Goal: Transaction & Acquisition: Purchase product/service

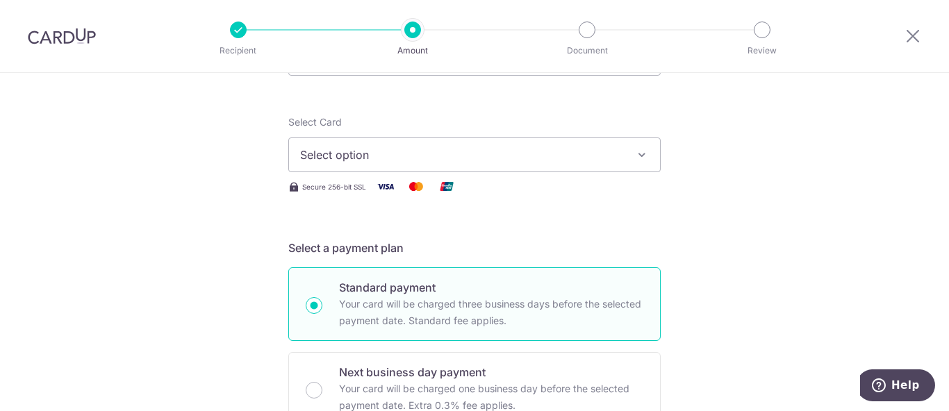
scroll to position [69, 0]
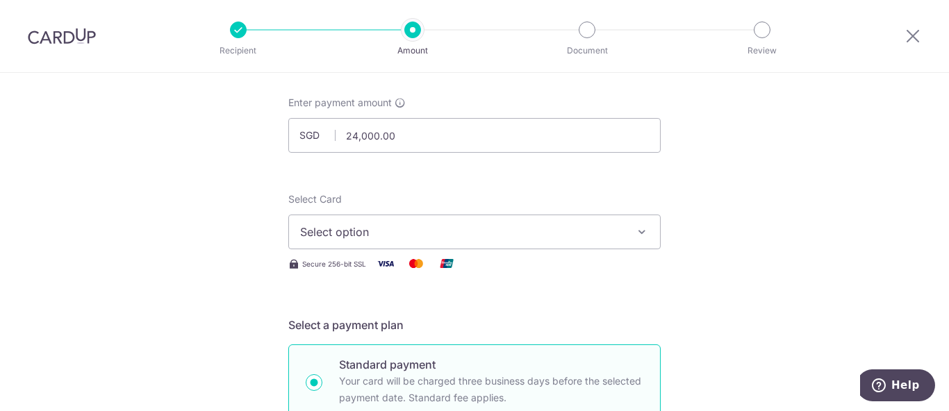
click at [444, 234] on span "Select option" at bounding box center [462, 232] width 324 height 17
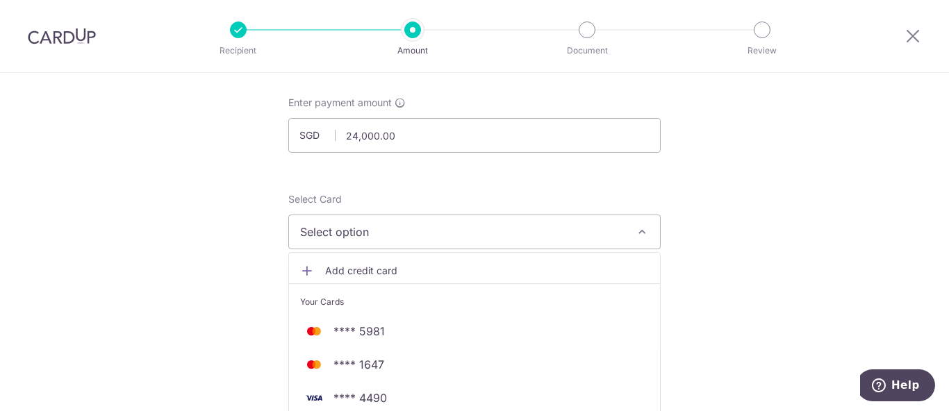
click at [369, 273] on span "Add credit card" at bounding box center [487, 271] width 324 height 14
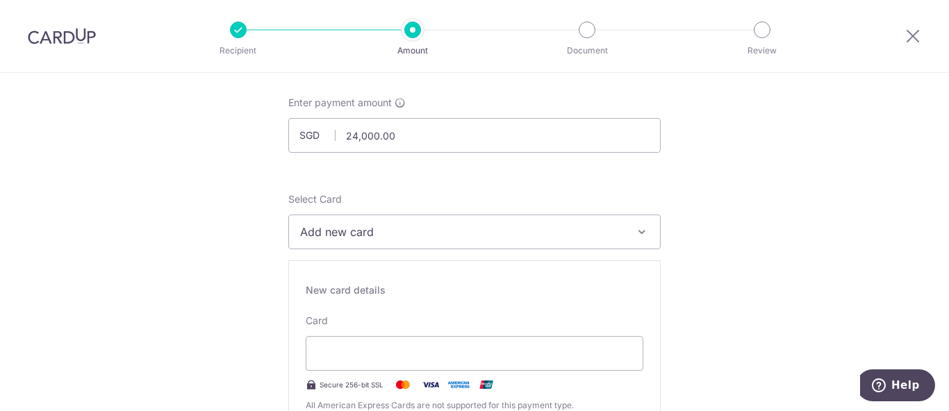
scroll to position [146, 0]
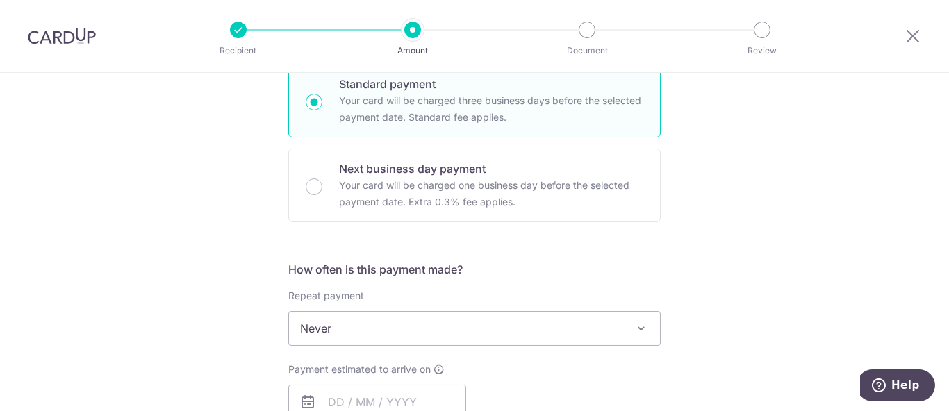
scroll to position [763, 0]
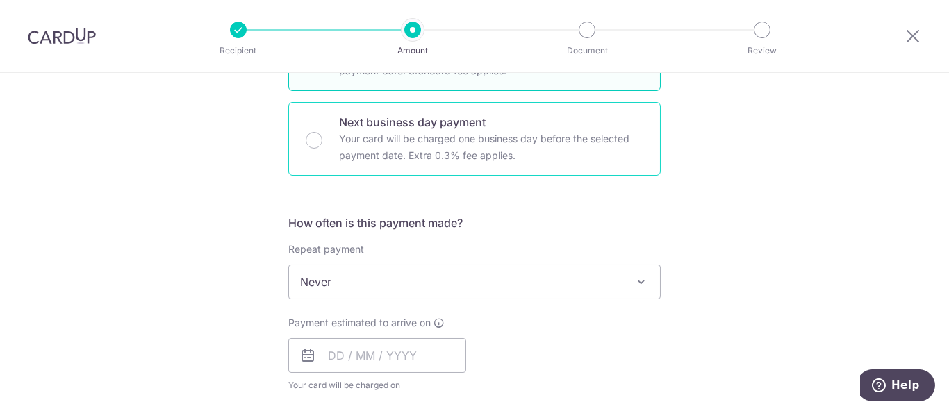
click at [557, 135] on p "Your card will be charged one business day before the selected payment date. Ex…" at bounding box center [491, 147] width 304 height 33
click at [322, 135] on input "Next business day payment Your card will be charged one business day before the…" at bounding box center [314, 140] width 17 height 17
radio input "false"
radio input "true"
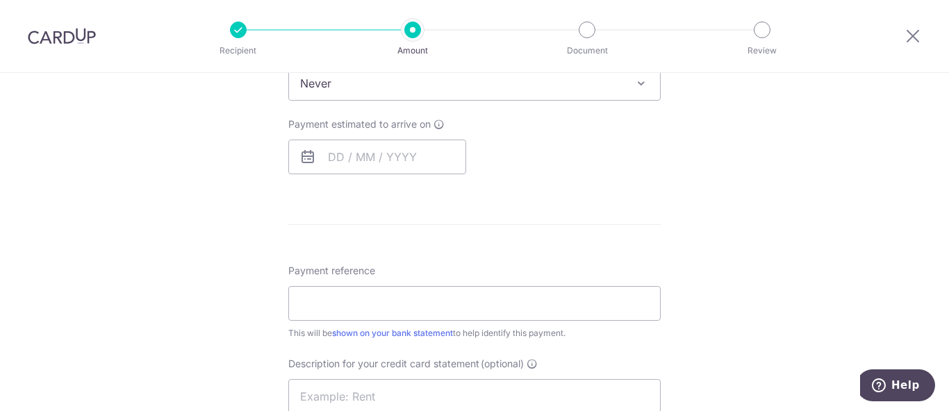
scroll to position [552, 0]
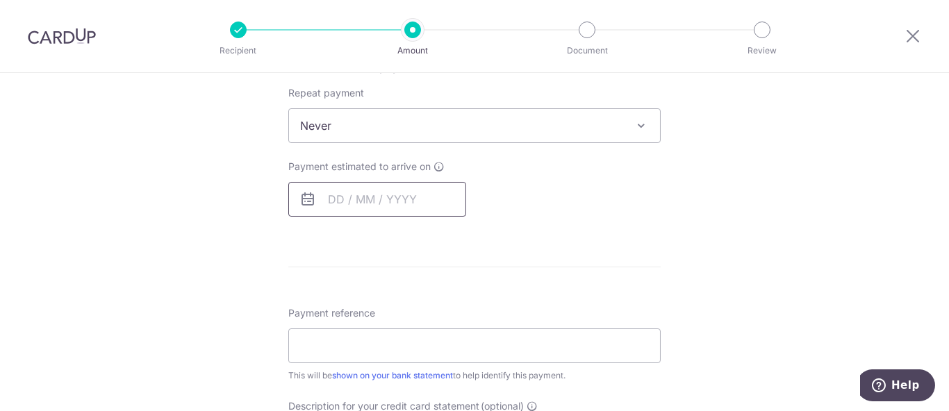
click at [360, 194] on input "text" at bounding box center [377, 199] width 178 height 35
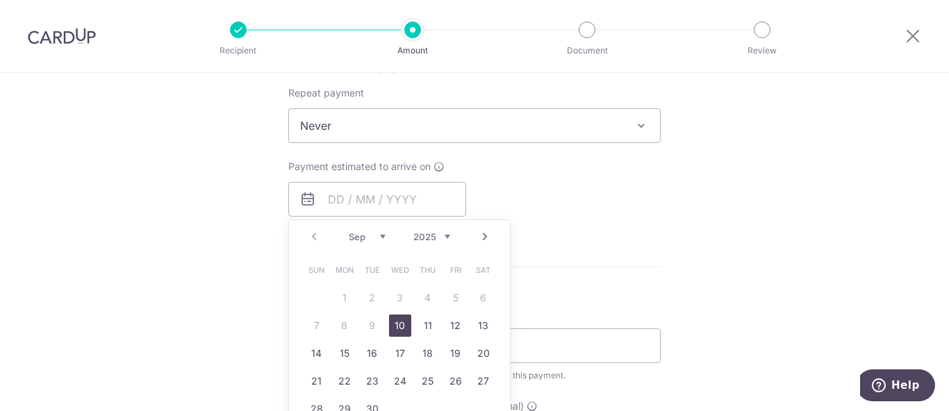
click at [400, 325] on link "10" at bounding box center [400, 326] width 22 height 22
type input "[DATE]"
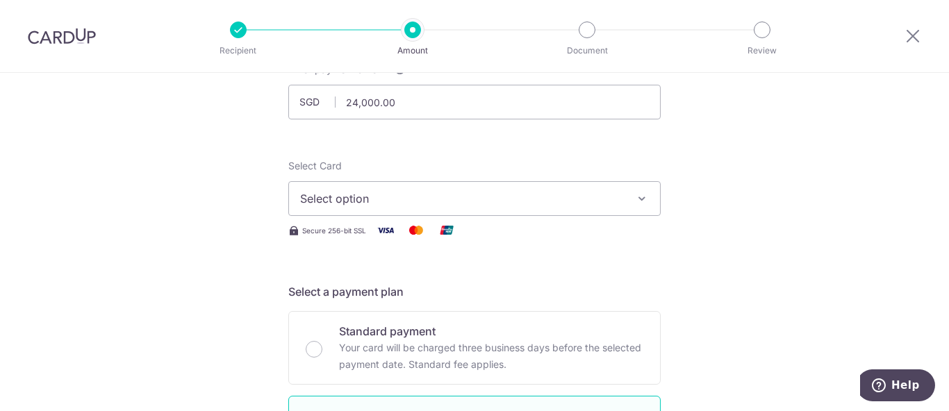
scroll to position [166, 0]
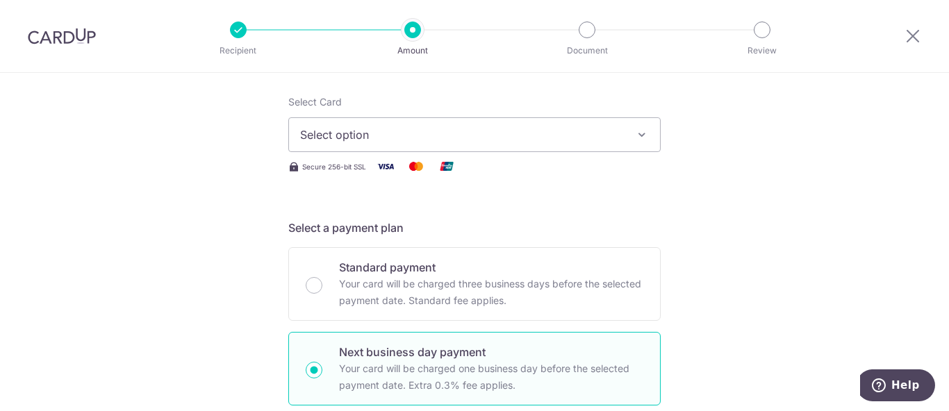
click at [459, 150] on button "Select option" at bounding box center [474, 134] width 372 height 35
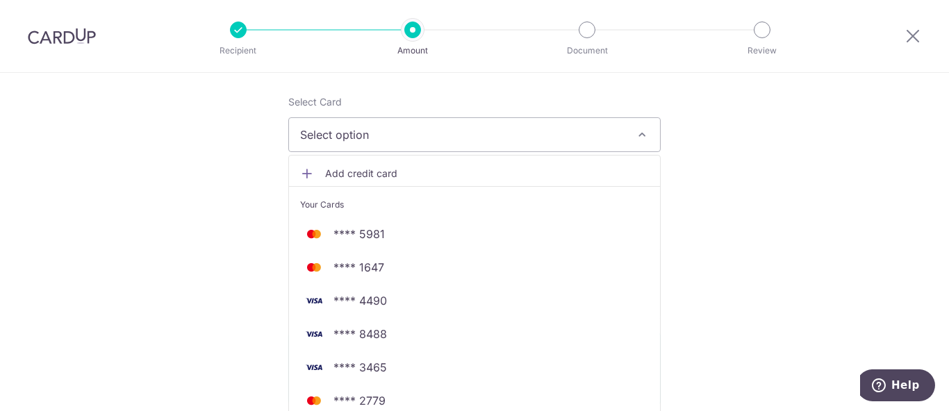
click at [447, 173] on span "Add credit card" at bounding box center [487, 174] width 324 height 14
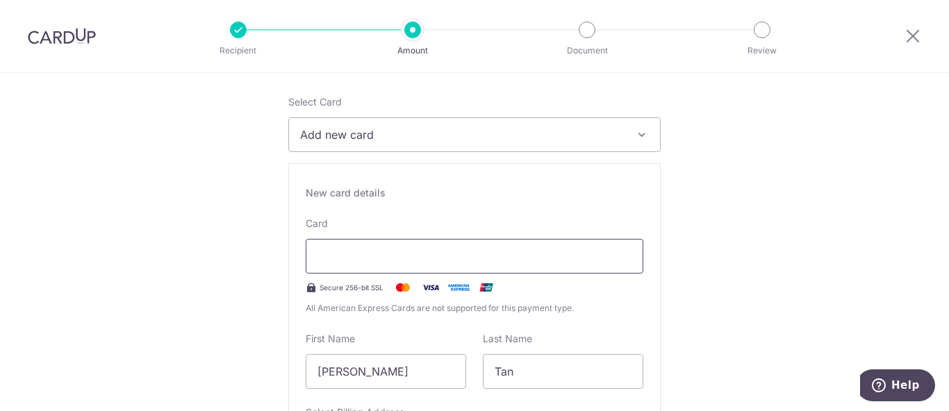
click at [469, 244] on div at bounding box center [475, 256] width 338 height 35
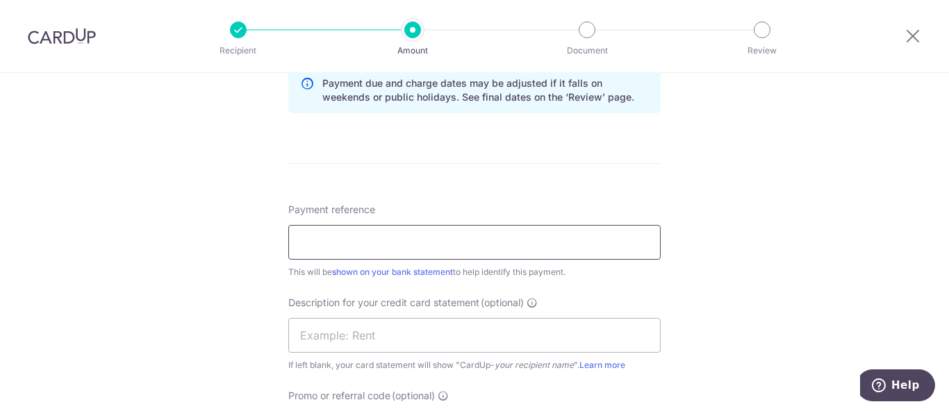
scroll to position [1076, 0]
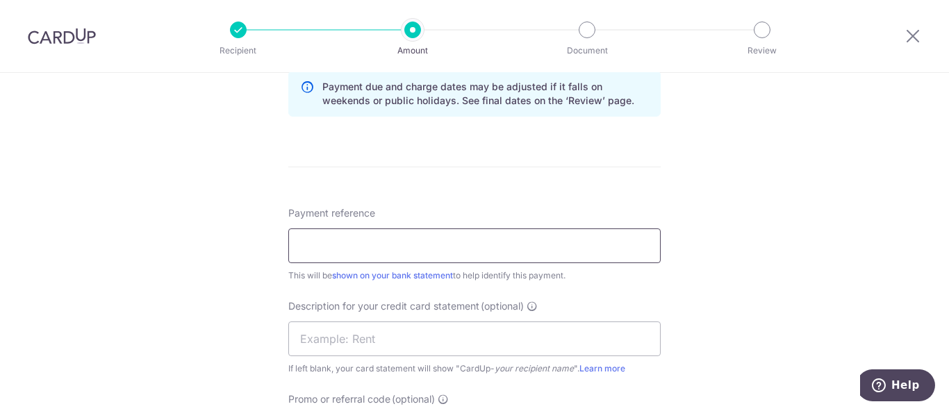
click at [442, 251] on input "Payment reference" at bounding box center [474, 245] width 372 height 35
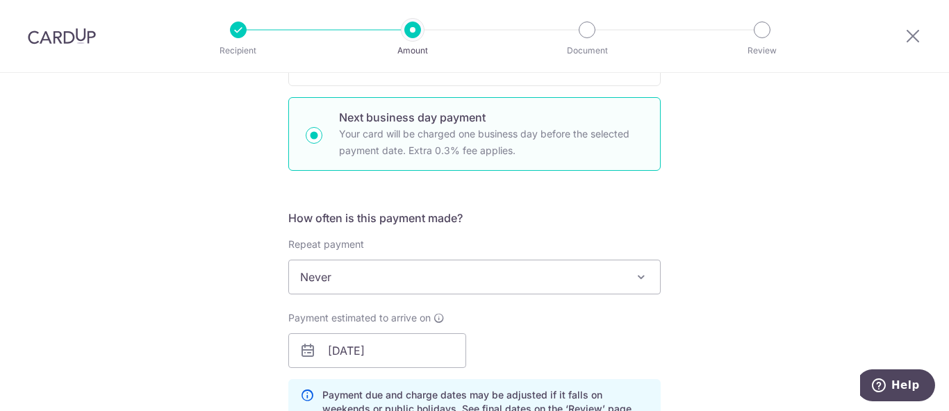
click at [765, 187] on div "Tell us more about your payment Enter payment amount SGD 24,000.00 24000.00 Sel…" at bounding box center [474, 207] width 949 height 1805
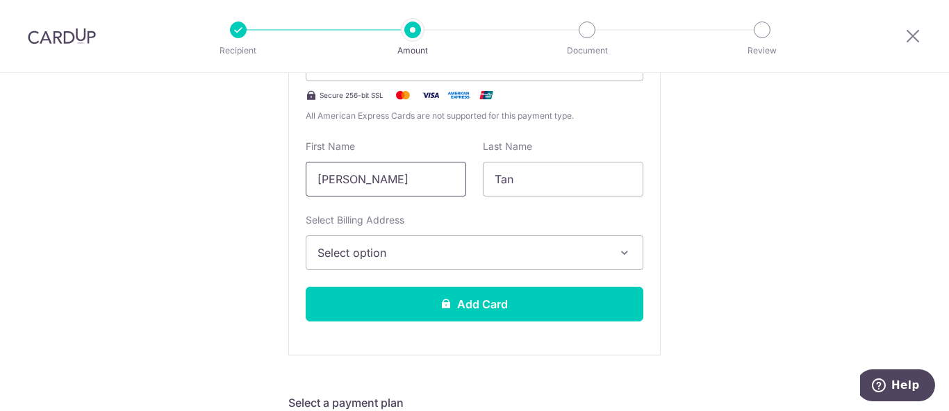
scroll to position [305, 0]
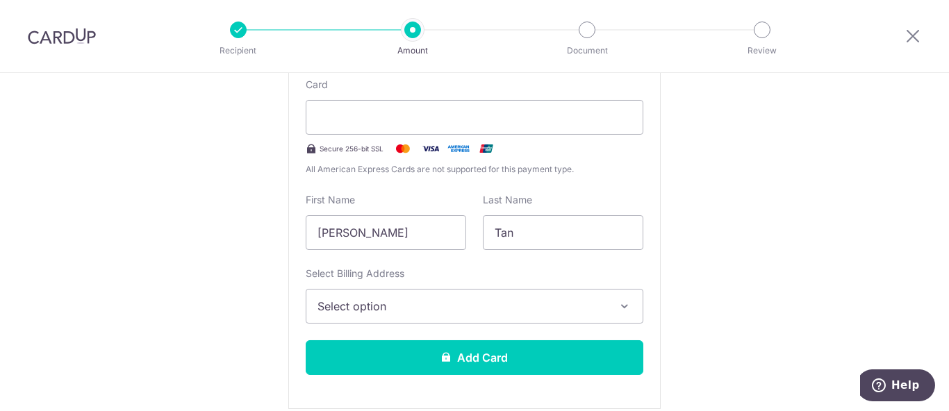
drag, startPoint x: 397, startPoint y: 228, endPoint x: 269, endPoint y: 225, distance: 127.1
type input "O"
type input "[PERSON_NAME]"
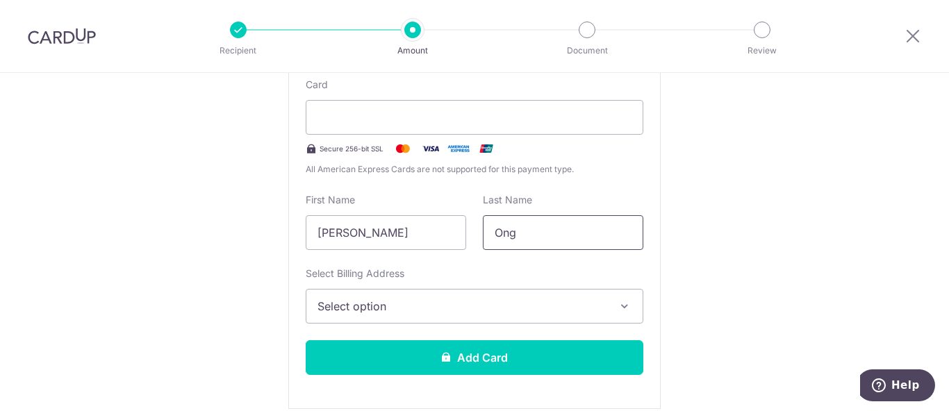
type input "Ong"
click at [362, 316] on button "Select option" at bounding box center [475, 306] width 338 height 35
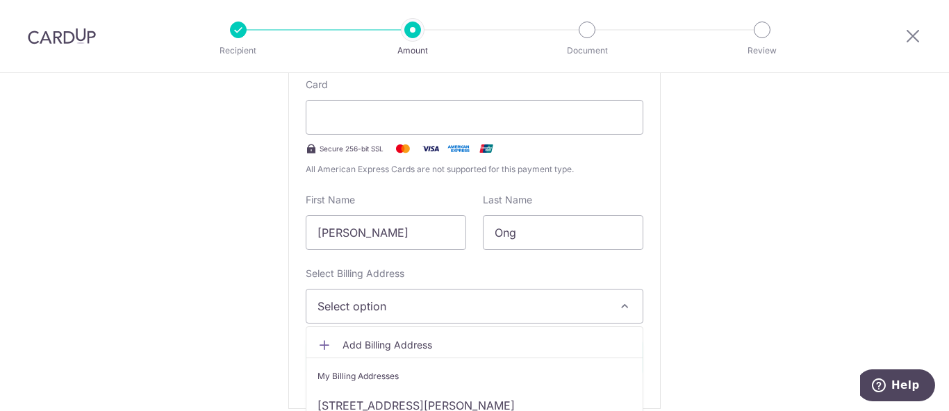
scroll to position [383, 0]
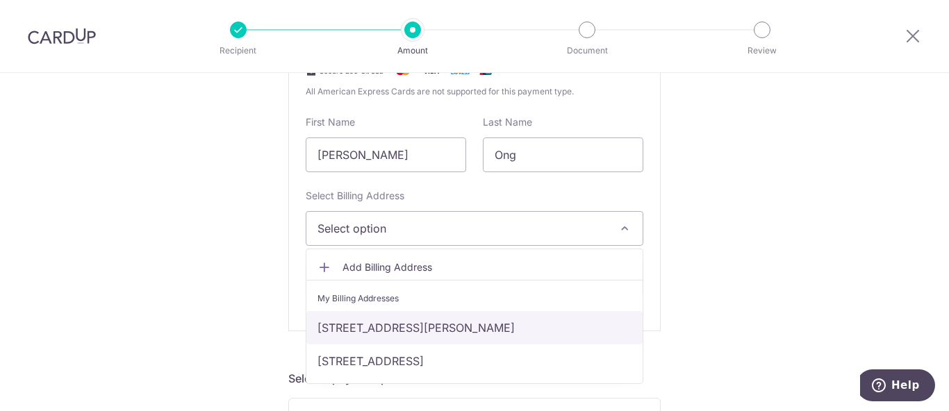
click at [372, 324] on link "[STREET_ADDRESS][PERSON_NAME]" at bounding box center [474, 327] width 336 height 33
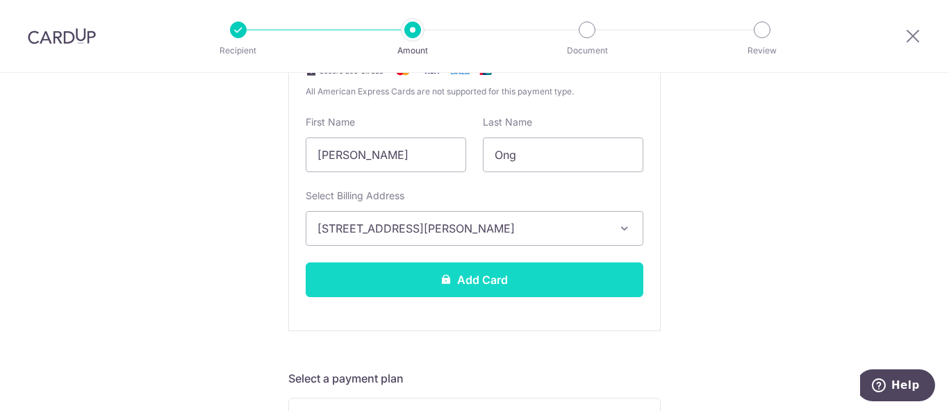
click at [373, 294] on button "Add Card" at bounding box center [475, 280] width 338 height 35
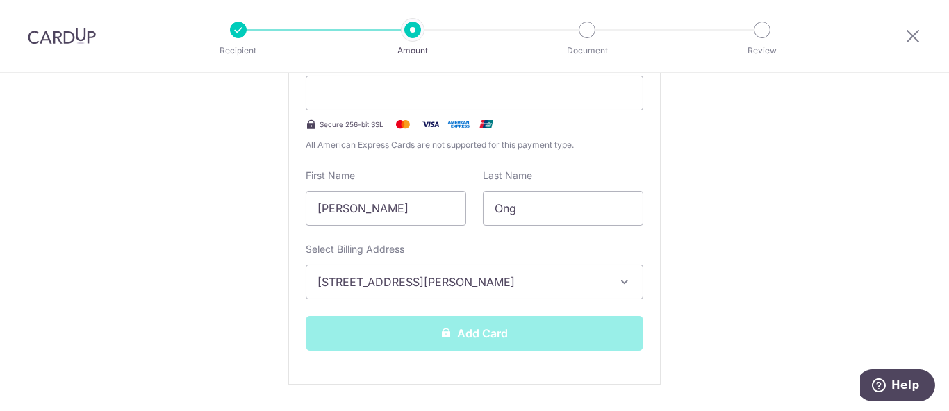
scroll to position [305, 0]
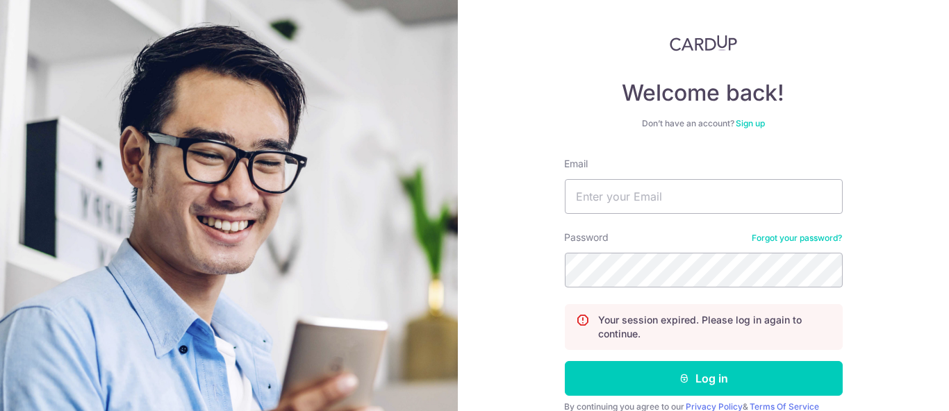
scroll to position [127, 0]
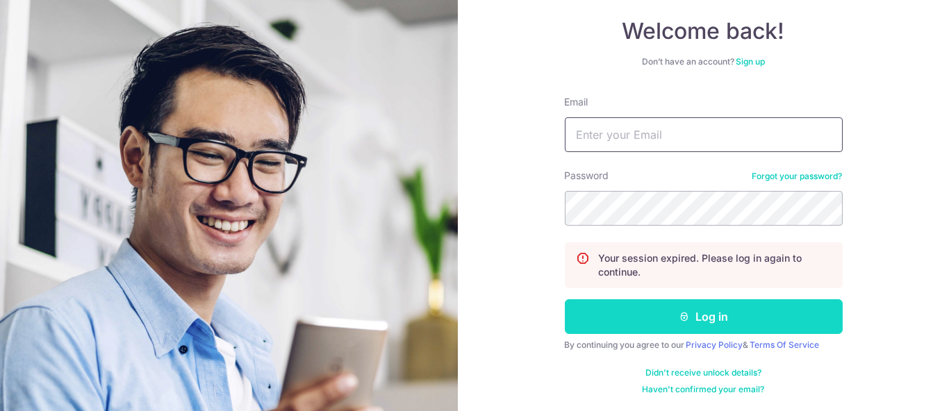
type input "[PERSON_NAME][EMAIL_ADDRESS][DOMAIN_NAME]"
click at [640, 316] on button "Log in" at bounding box center [704, 316] width 278 height 35
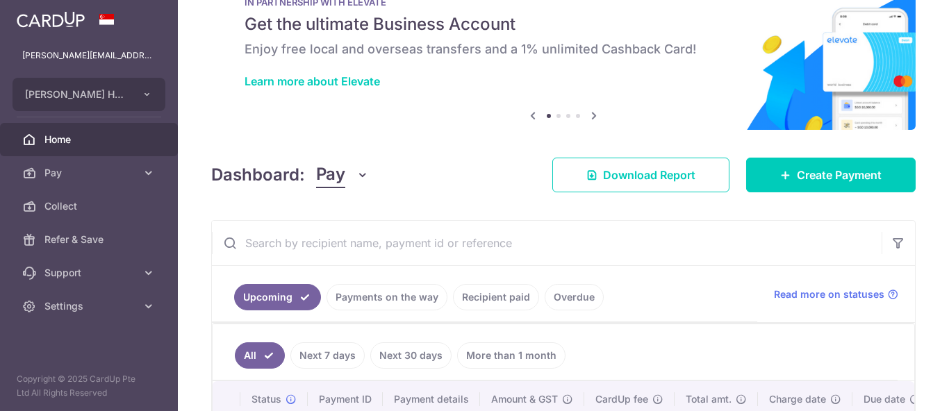
scroll to position [154, 0]
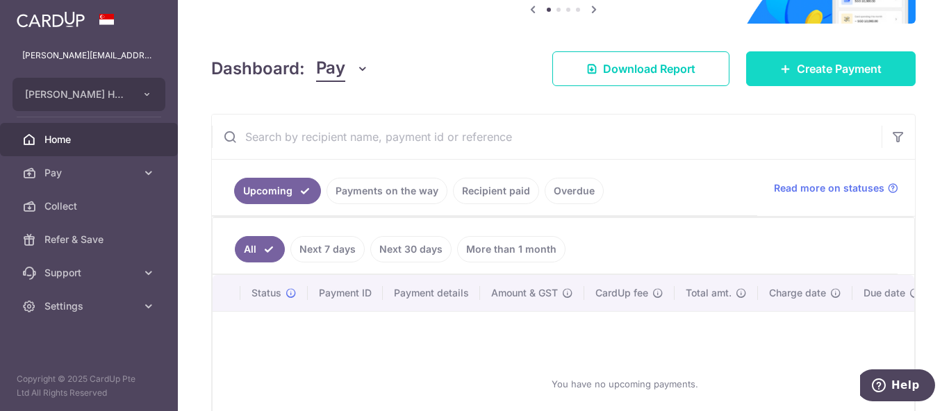
click at [764, 60] on link "Create Payment" at bounding box center [830, 68] width 169 height 35
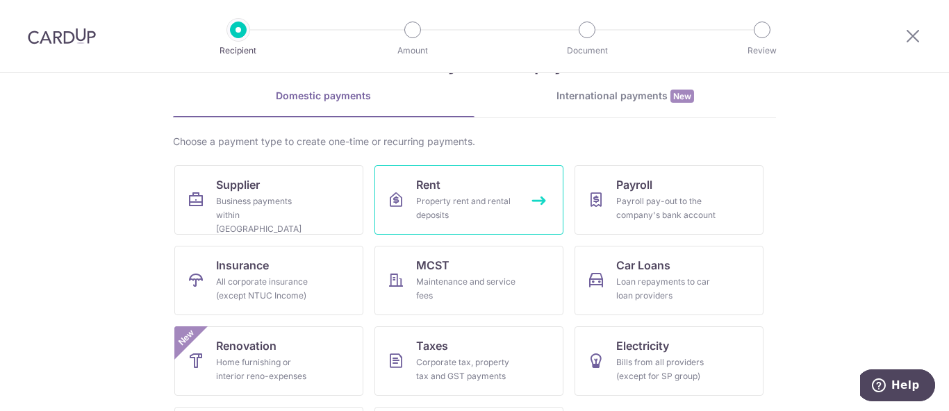
scroll to position [76, 0]
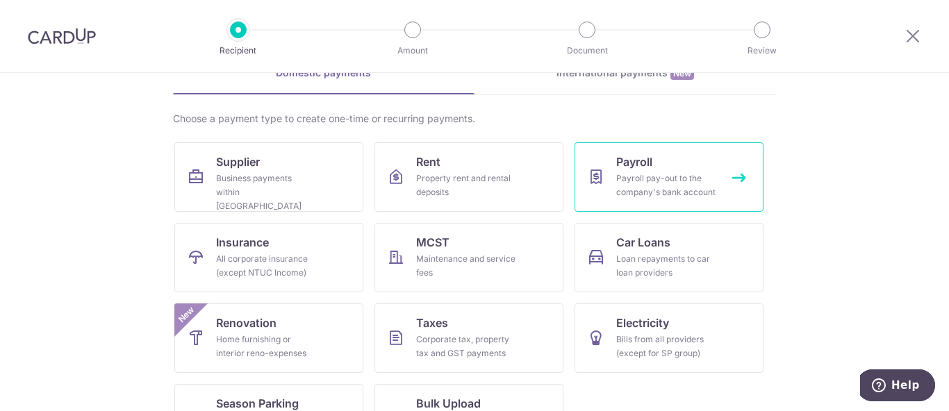
click at [598, 151] on link "Payroll Payroll pay-out to the company's bank account" at bounding box center [668, 176] width 189 height 69
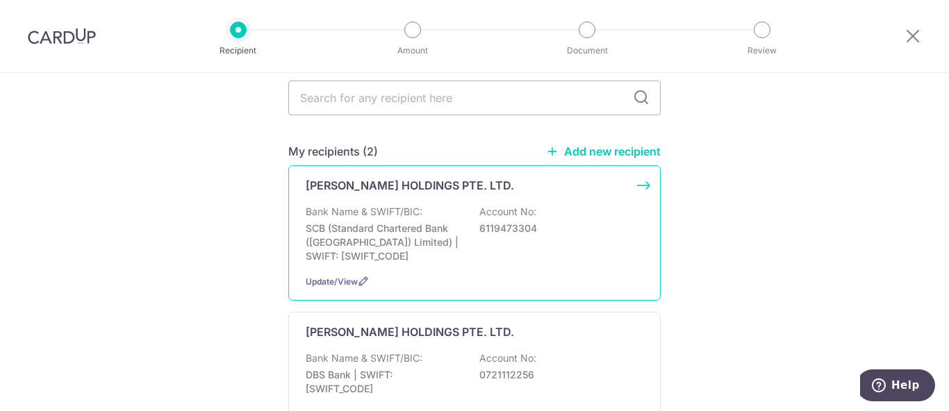
scroll to position [154, 0]
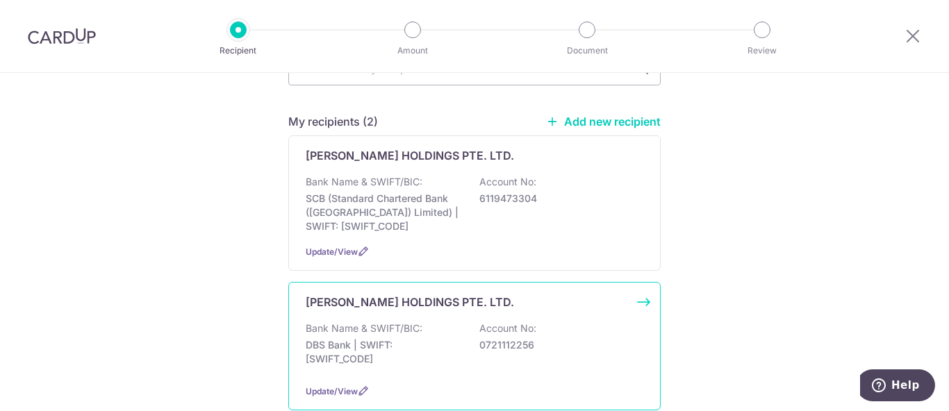
click at [374, 328] on p "Bank Name & SWIFT/BIC:" at bounding box center [364, 329] width 117 height 14
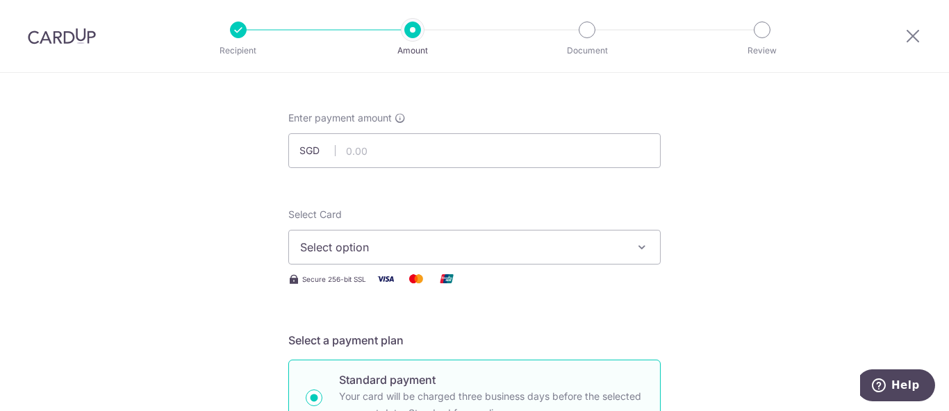
scroll to position [76, 0]
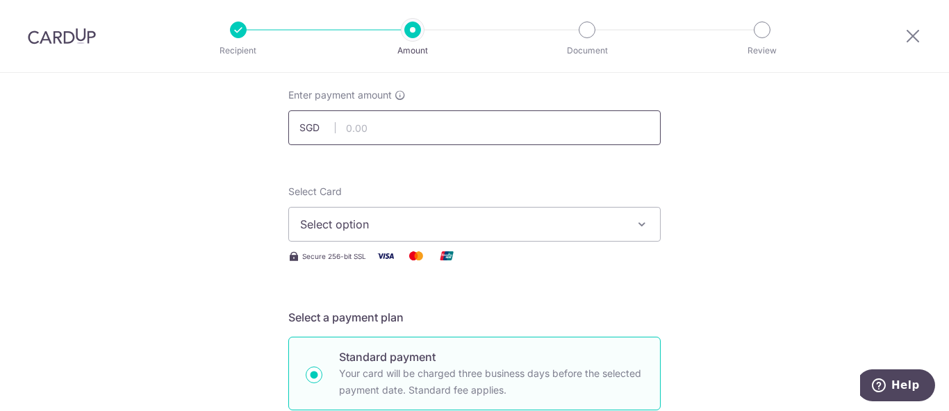
click at [385, 121] on input "text" at bounding box center [474, 127] width 372 height 35
click at [349, 128] on input "25000.00" at bounding box center [474, 127] width 372 height 35
type input "24,000.00"
click at [441, 219] on span "Select option" at bounding box center [462, 224] width 324 height 17
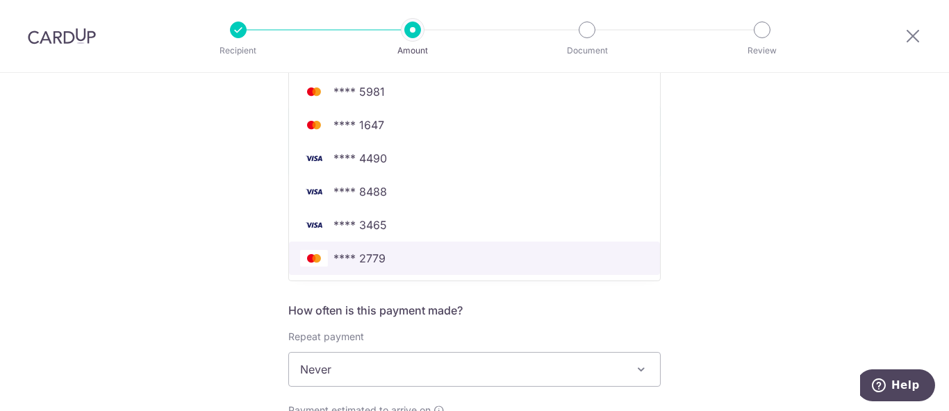
scroll to position [231, 0]
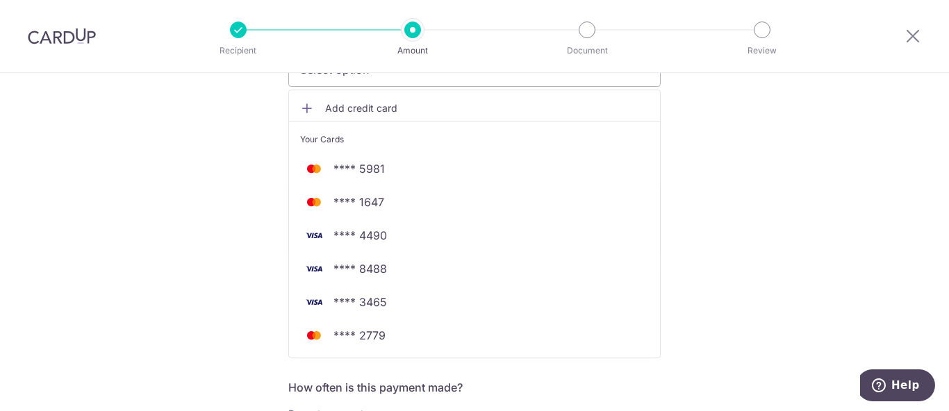
click at [376, 108] on span "Add credit card" at bounding box center [487, 108] width 324 height 14
